Goal: Information Seeking & Learning: Learn about a topic

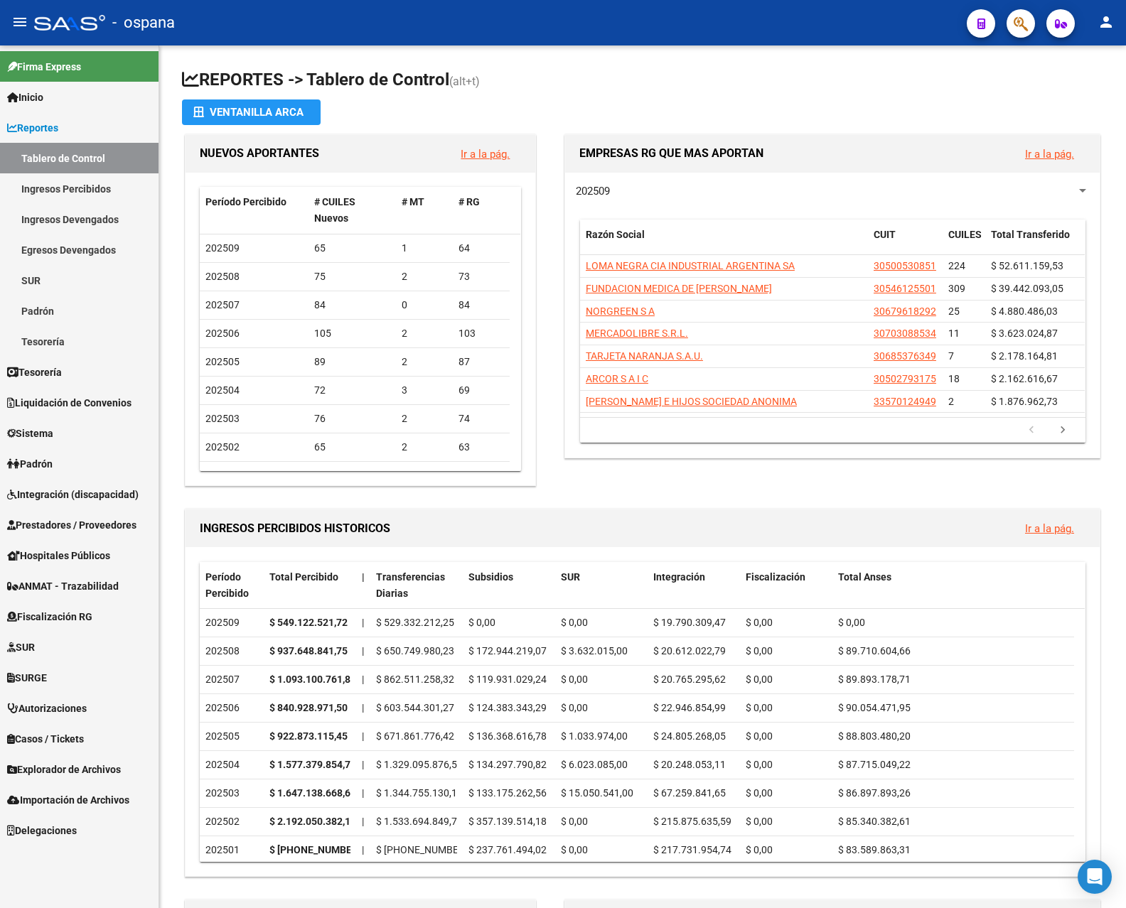
click at [109, 182] on link "Ingresos Percibidos" at bounding box center [79, 188] width 159 height 31
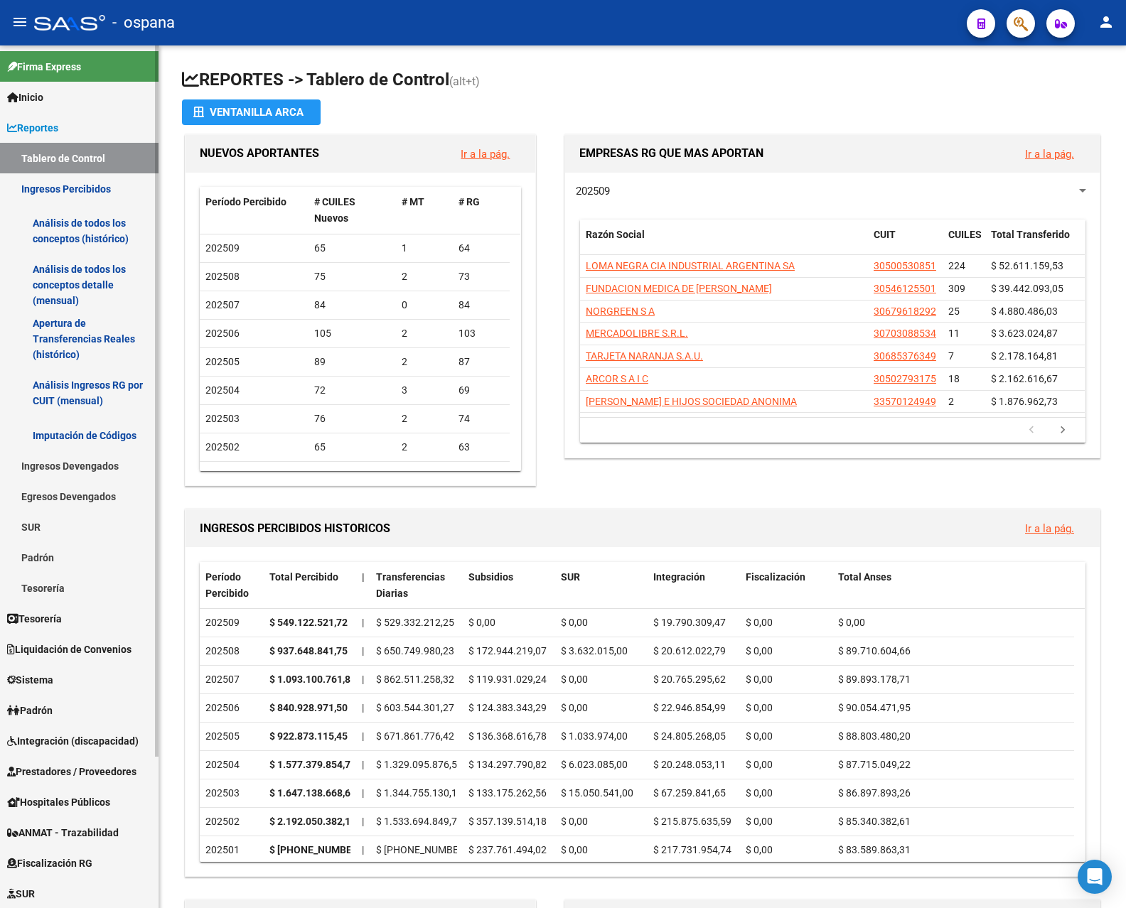
click at [82, 291] on link "Análisis de todos los conceptos detalle (mensual)" at bounding box center [79, 285] width 159 height 54
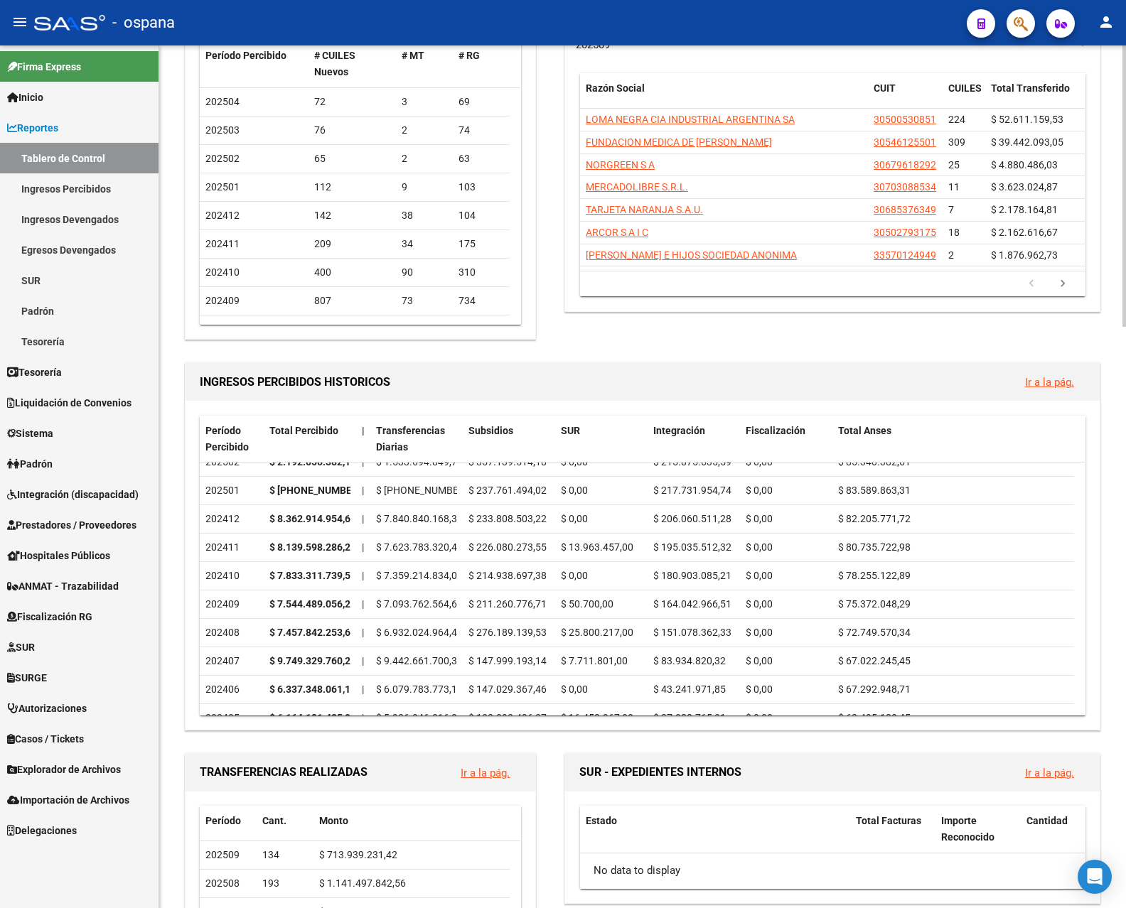
scroll to position [142, 0]
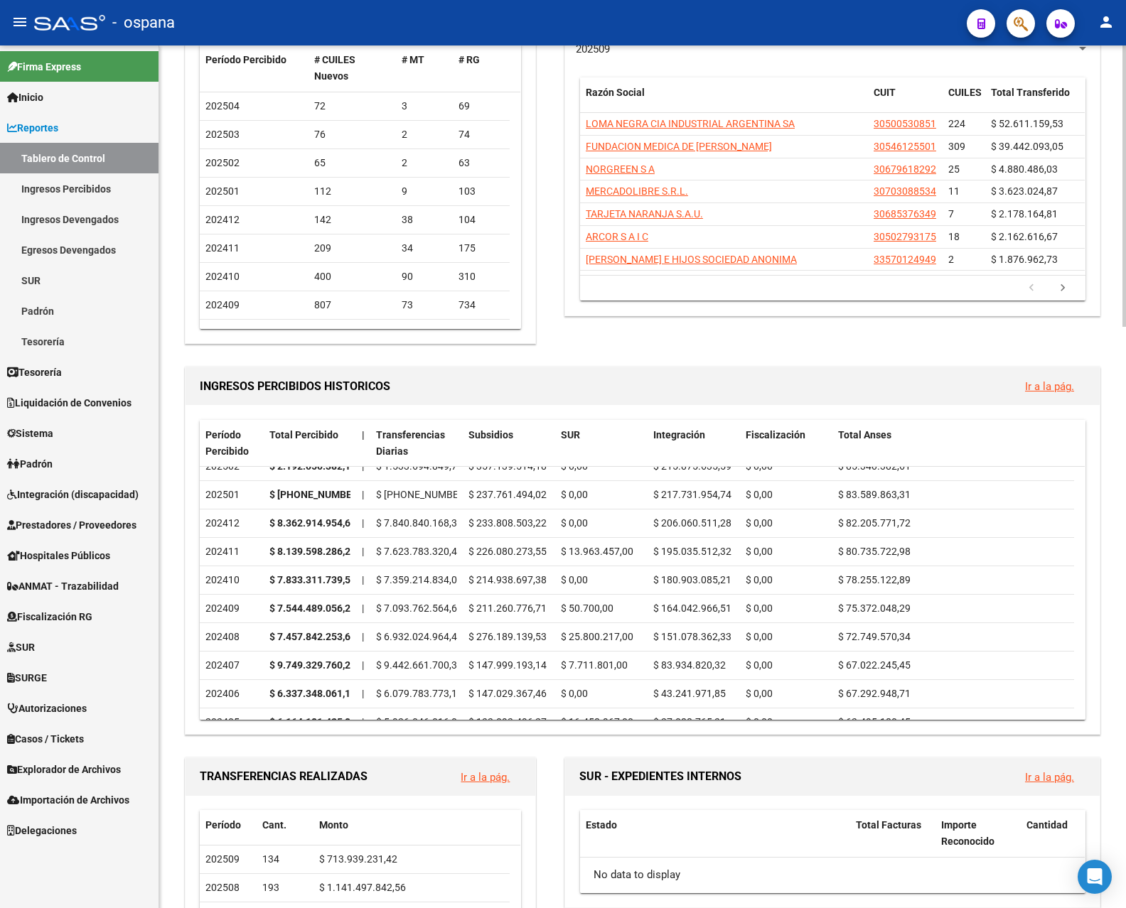
click at [1125, 333] on div at bounding box center [1124, 232] width 4 height 281
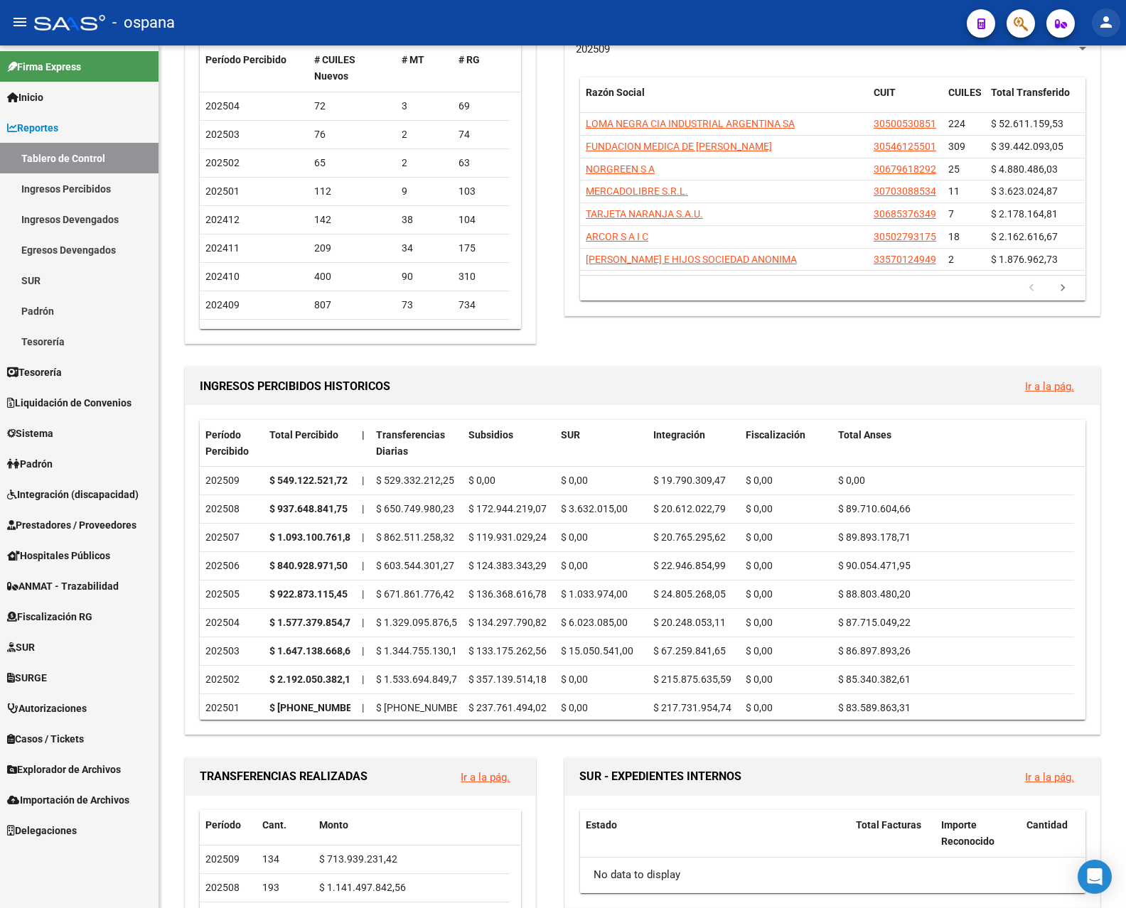
click at [1107, 21] on mat-icon "person" at bounding box center [1106, 22] width 17 height 17
click at [1090, 87] on button "exit_to_app Salir" at bounding box center [1077, 94] width 87 height 34
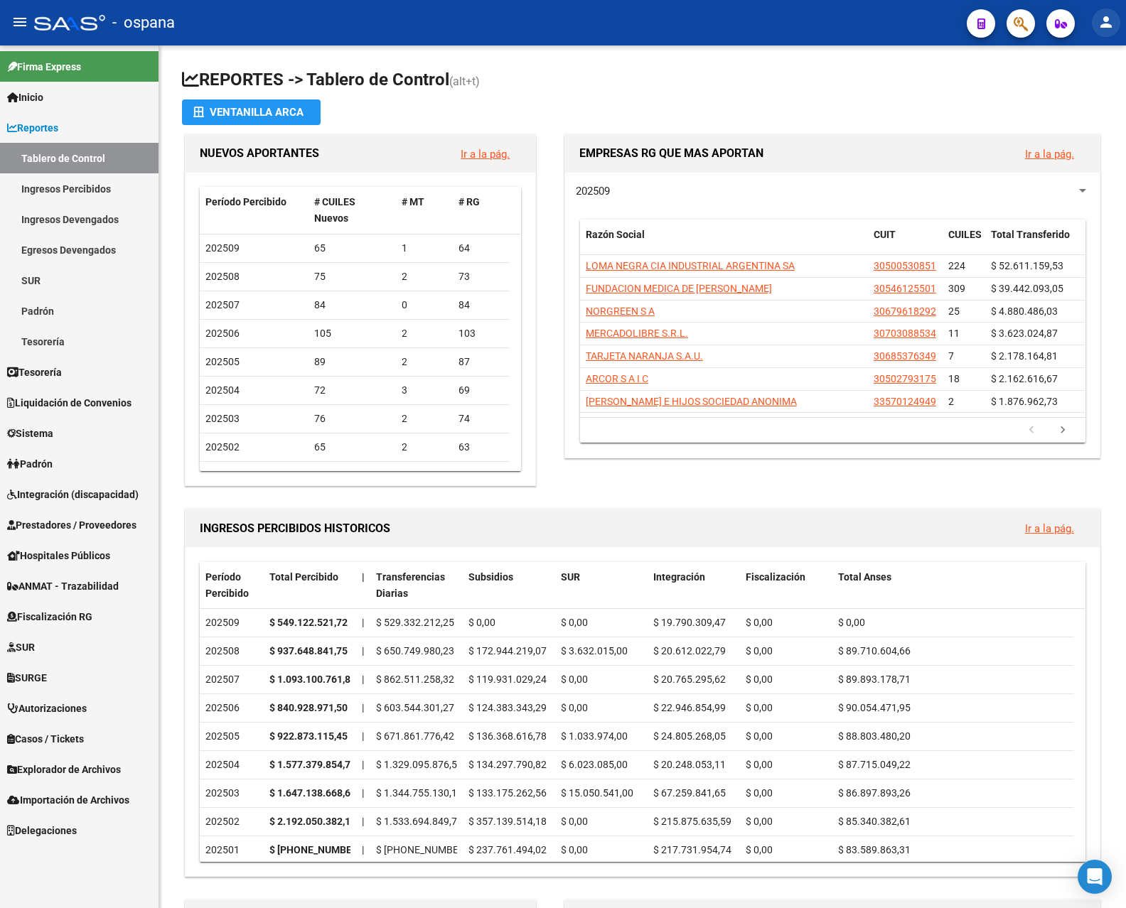
click at [1105, 21] on mat-icon "person" at bounding box center [1106, 22] width 17 height 17
click at [1076, 93] on button "exit_to_app Salir" at bounding box center [1077, 94] width 87 height 34
